Goal: Information Seeking & Learning: Compare options

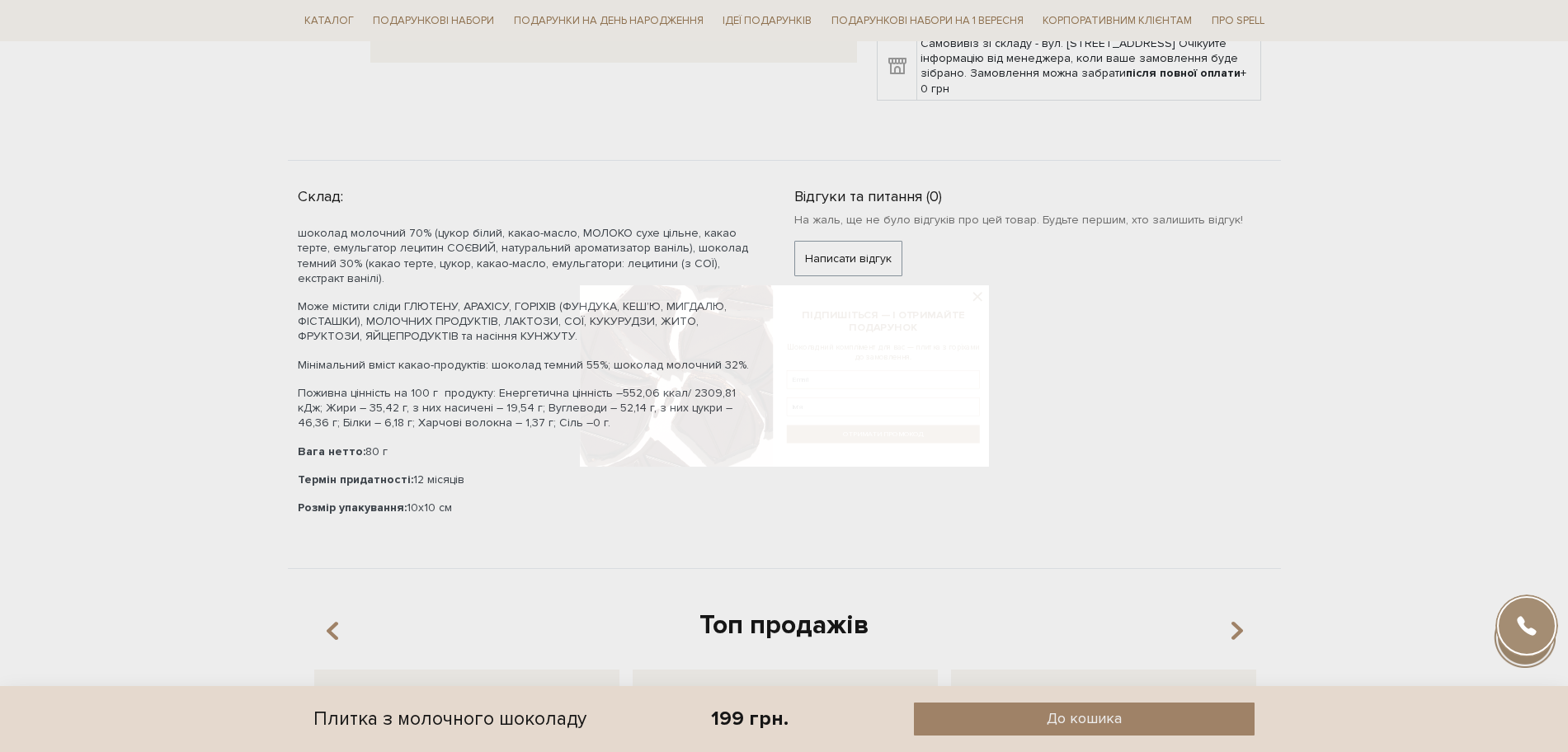
scroll to position [618, 0]
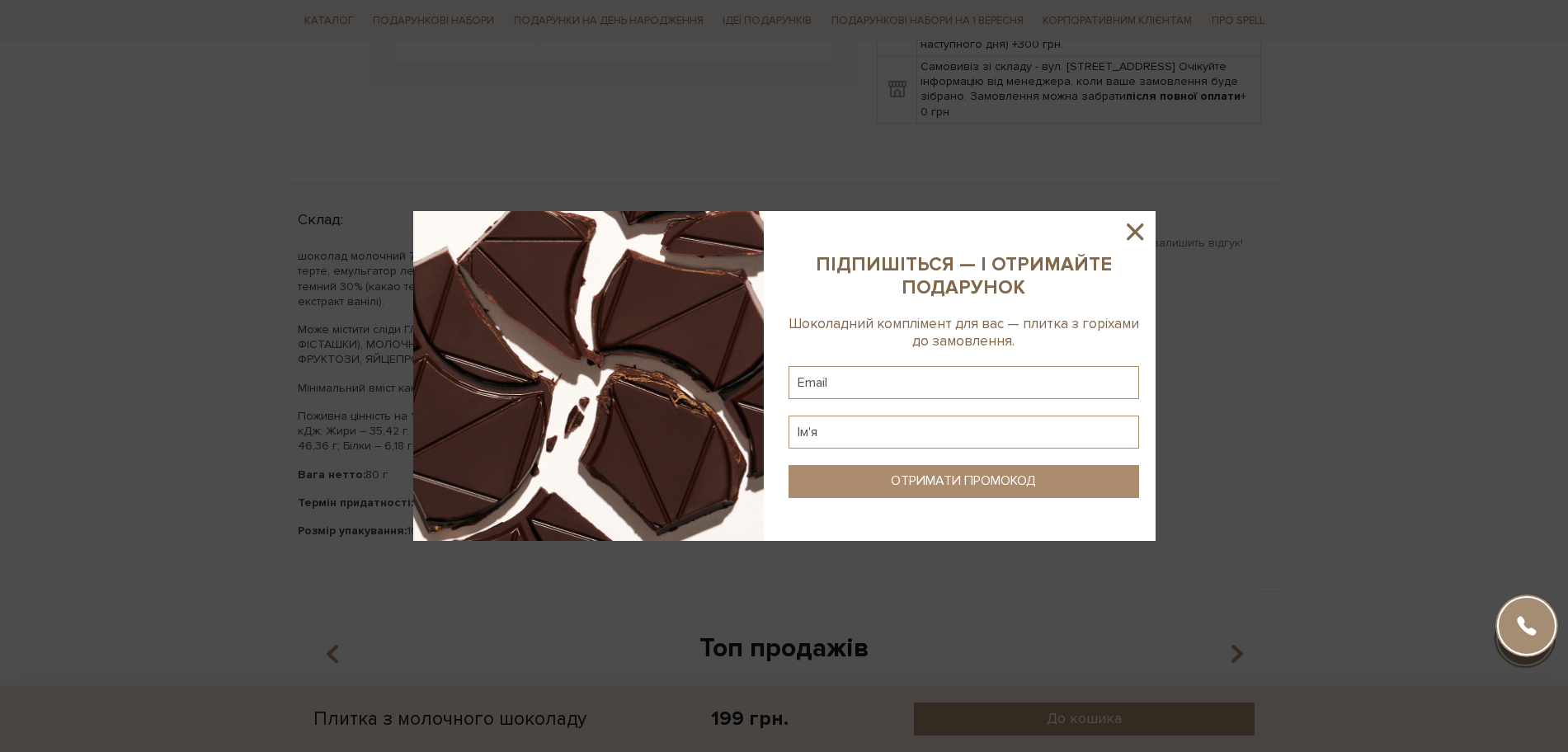
click at [1133, 232] on icon at bounding box center [1134, 231] width 16 height 16
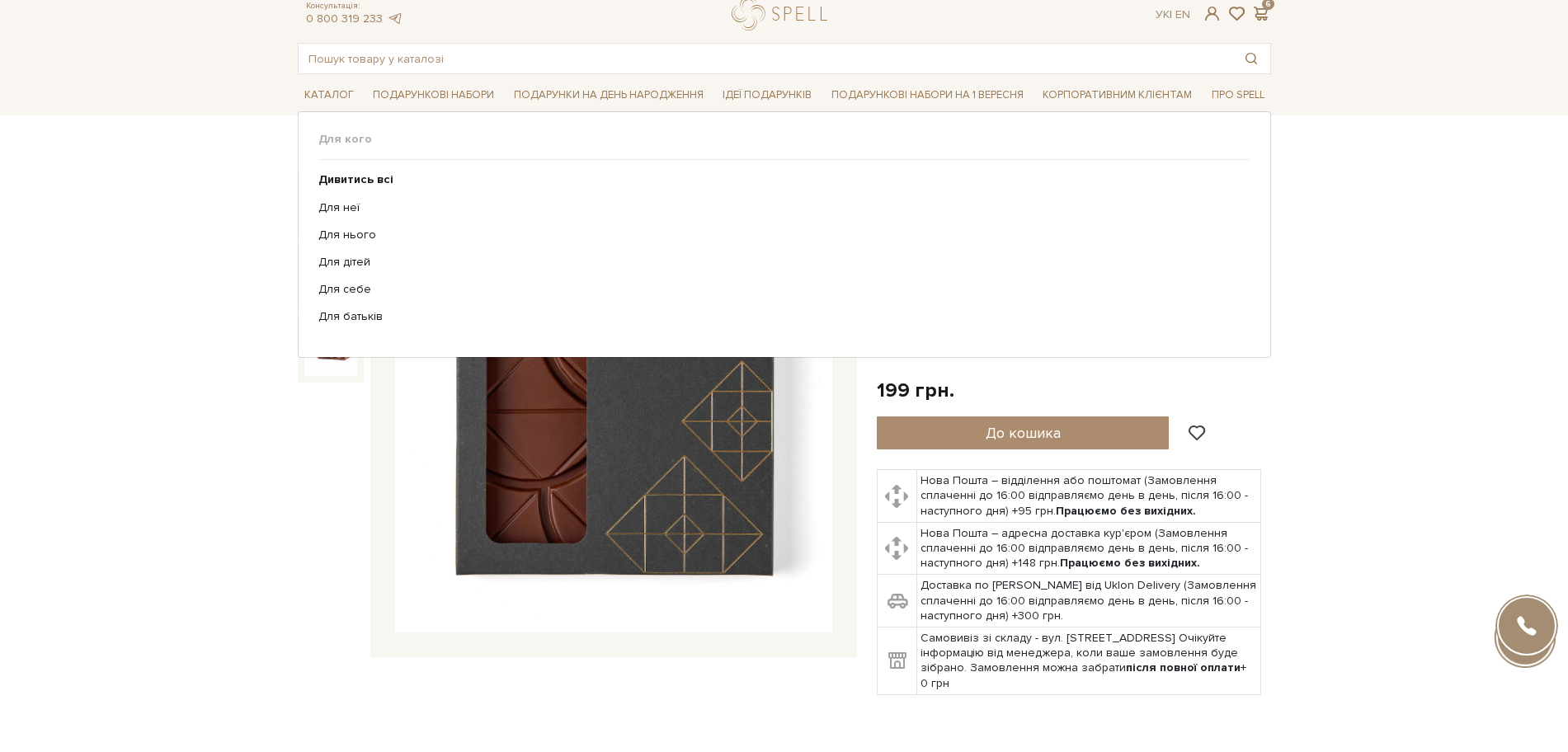
scroll to position [0, 0]
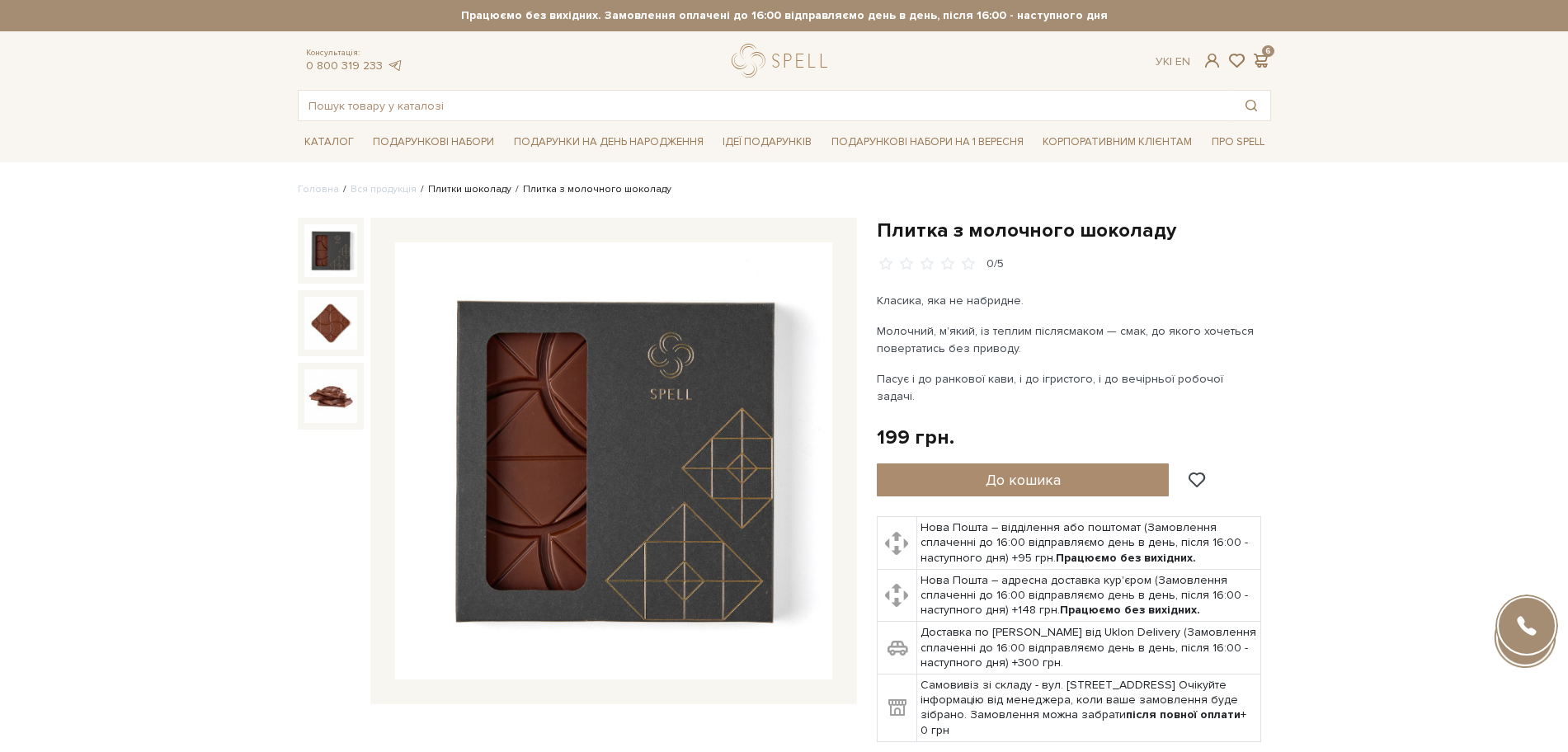
click at [454, 183] on link "Плитки шоколаду" at bounding box center [469, 189] width 83 height 13
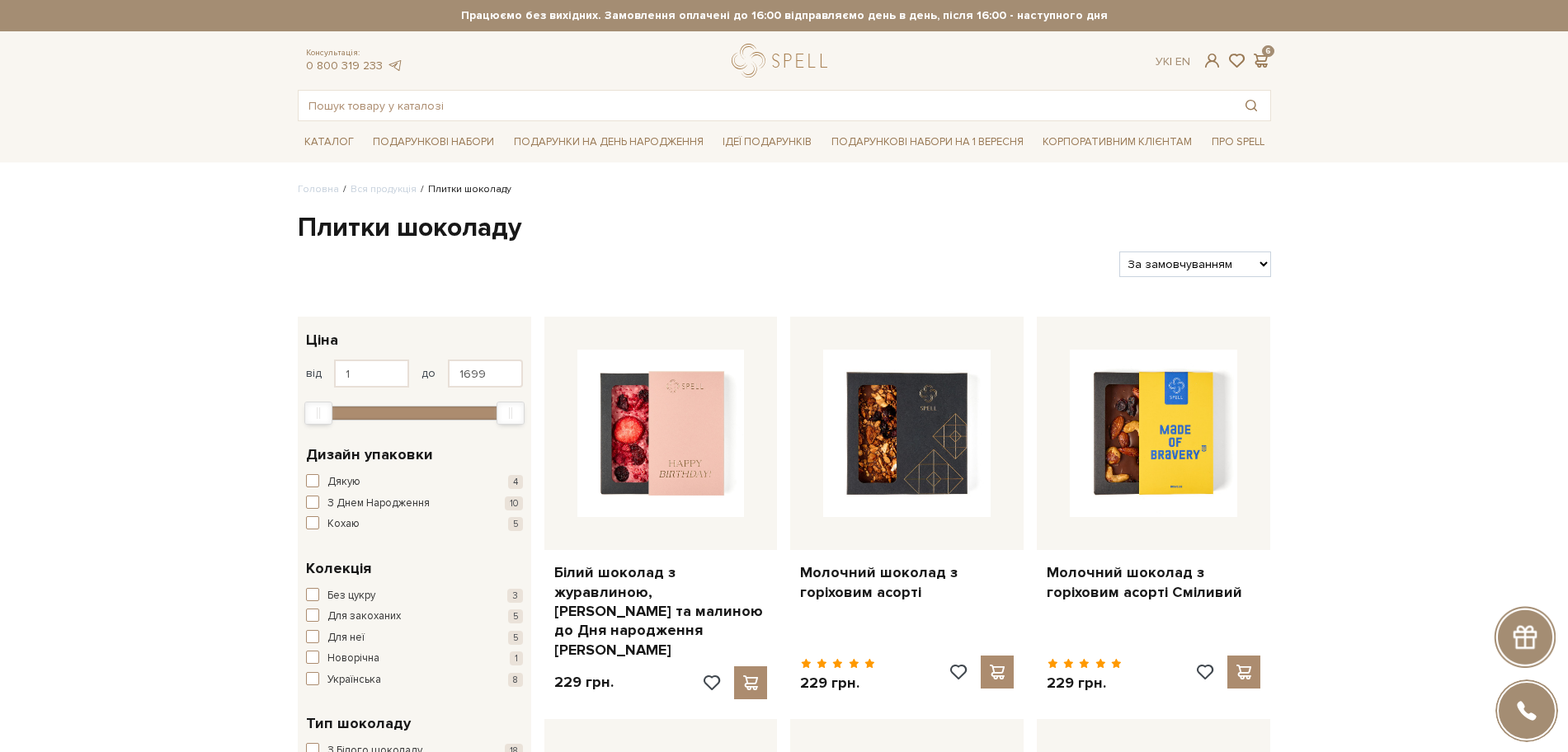
click at [1211, 266] on select "За замовчуванням За Ціною (зростання) За Ціною (зменшення) Новинки За популярні…" at bounding box center [1194, 264] width 151 height 25
select select "https://spellchocolate.com/our-productions/plitki-shokoladu/?sort=p.price&order…"
click at [1119, 252] on select "За замовчуванням За Ціною (зростання) За Ціною (зменшення) Новинки За популярні…" at bounding box center [1194, 264] width 151 height 25
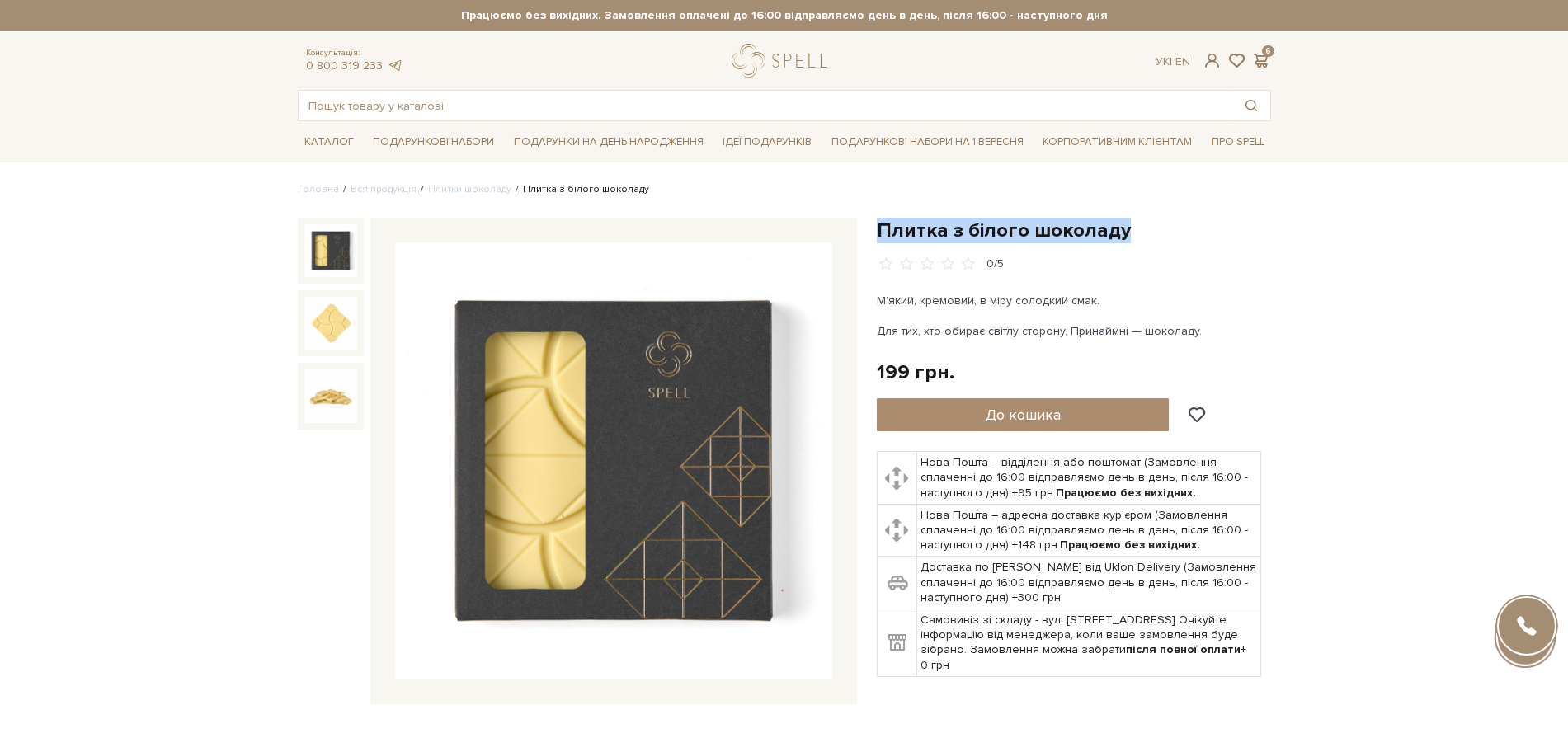
drag, startPoint x: 880, startPoint y: 231, endPoint x: 1134, endPoint y: 224, distance: 254.1
click at [1134, 224] on h1 "Плитка з білого шоколаду" at bounding box center [1073, 230] width 394 height 25
copy h1 "Плитка з білого шоколаду"
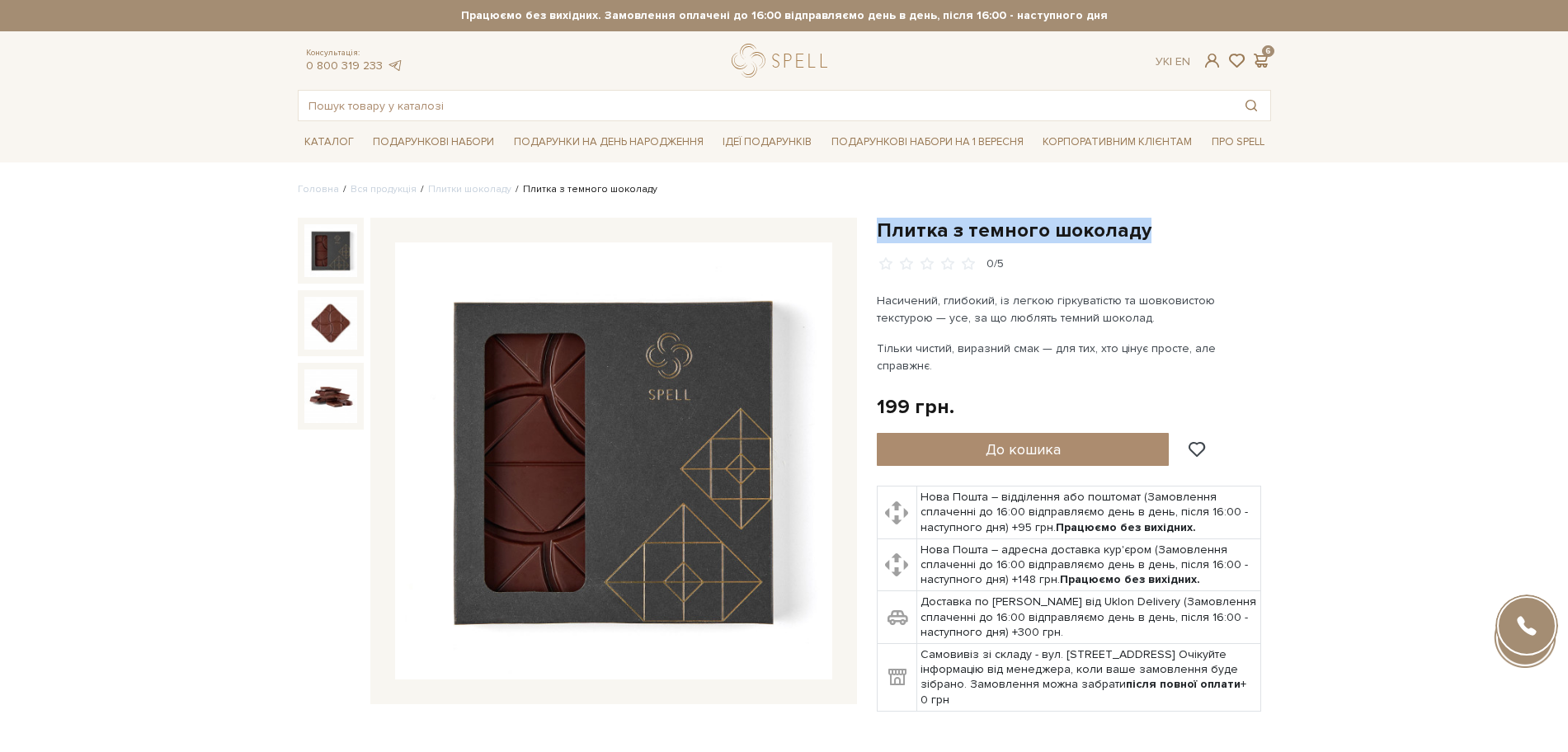
drag, startPoint x: 880, startPoint y: 229, endPoint x: 1140, endPoint y: 231, distance: 260.0
click at [1140, 231] on h1 "Плитка з темного шоколаду" at bounding box center [1073, 230] width 394 height 25
copy h1 "Плитка з темного шоколаду"
